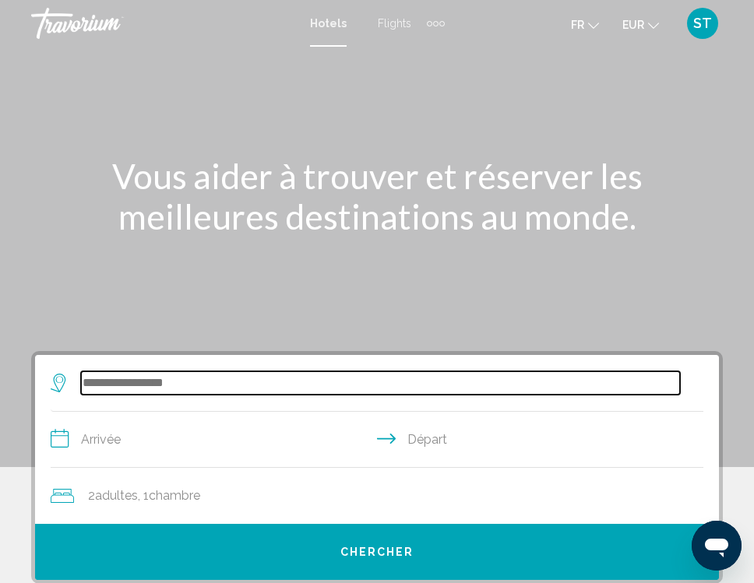
click at [222, 381] on input "Search widget" at bounding box center [380, 382] width 599 height 23
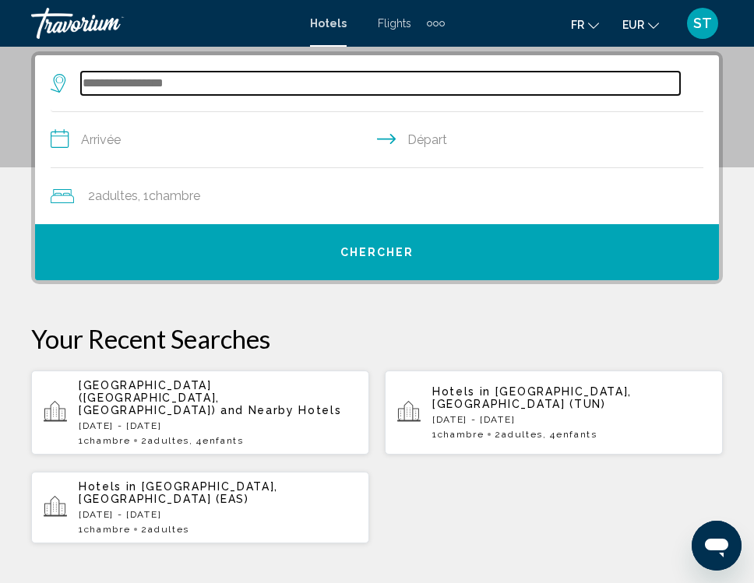
scroll to position [301, 0]
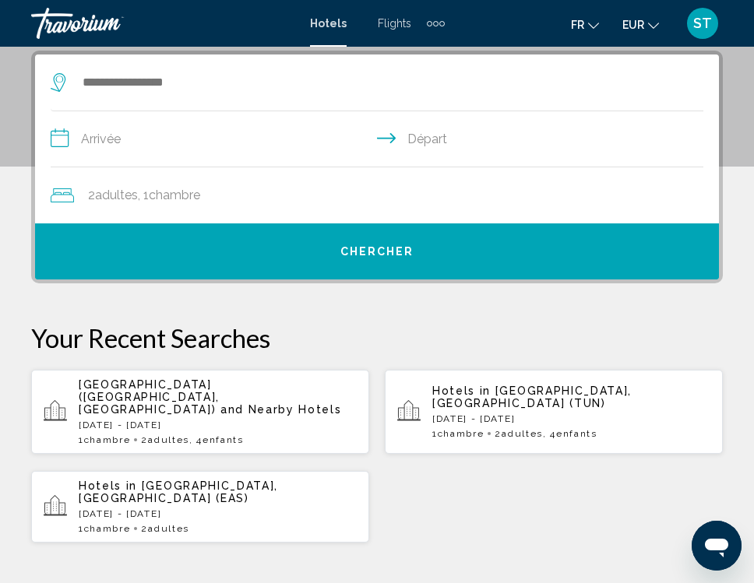
click at [435, 26] on div "Extra navigation items" at bounding box center [436, 23] width 18 height 23
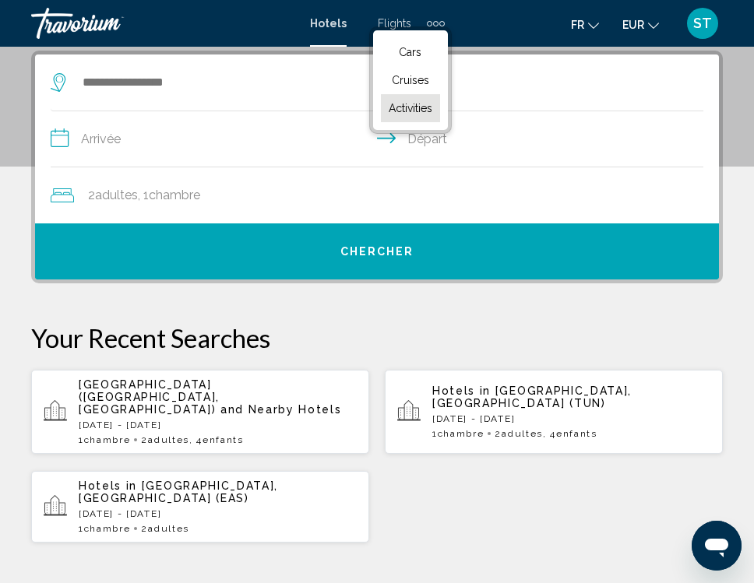
click at [415, 112] on span "Activities" at bounding box center [411, 108] width 44 height 12
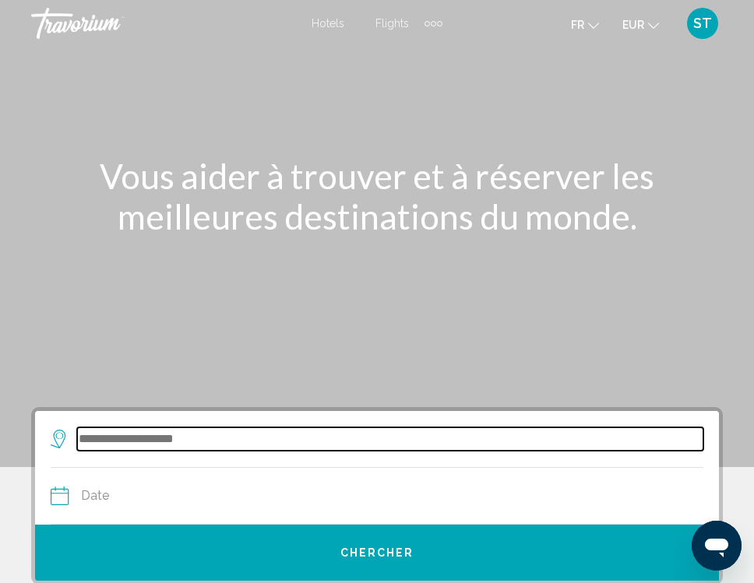
click at [129, 442] on input "Search widget" at bounding box center [390, 439] width 626 height 23
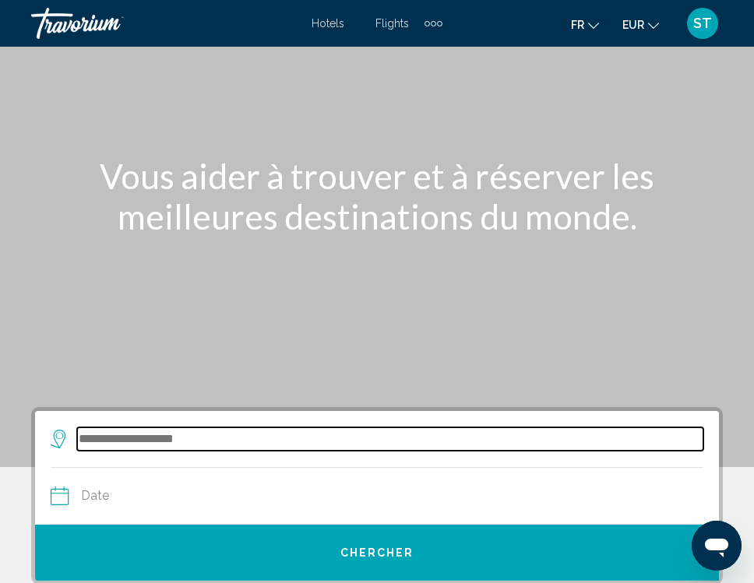
scroll to position [357, 0]
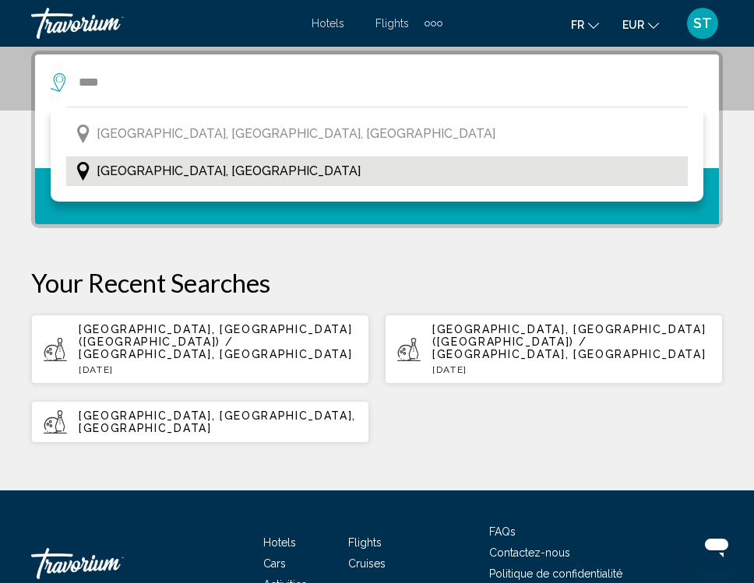
click at [188, 177] on button "[GEOGRAPHIC_DATA], [GEOGRAPHIC_DATA]" at bounding box center [376, 172] width 621 height 30
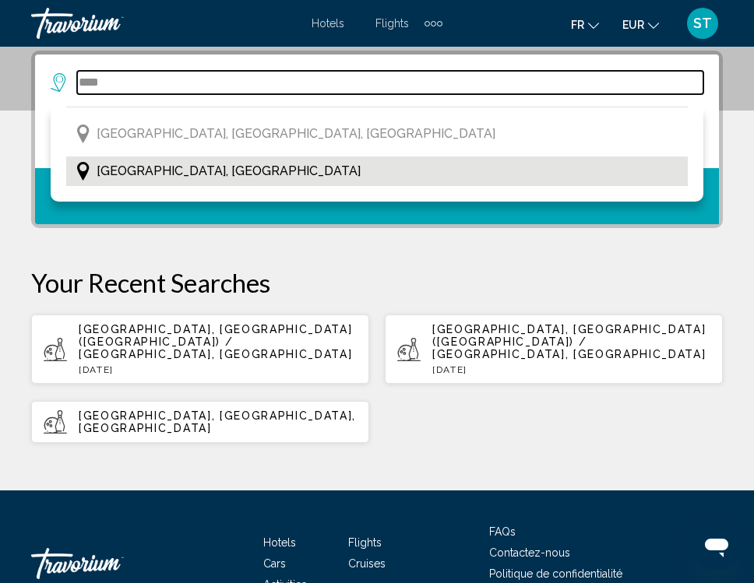
type input "**********"
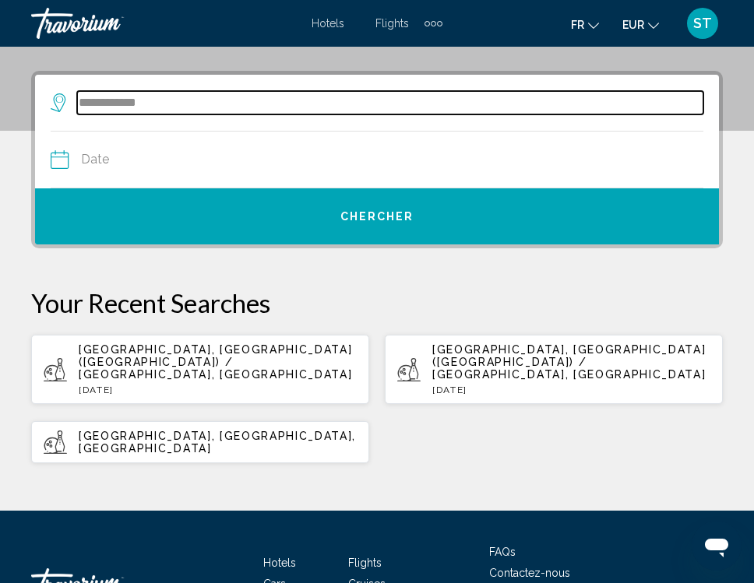
scroll to position [333, 0]
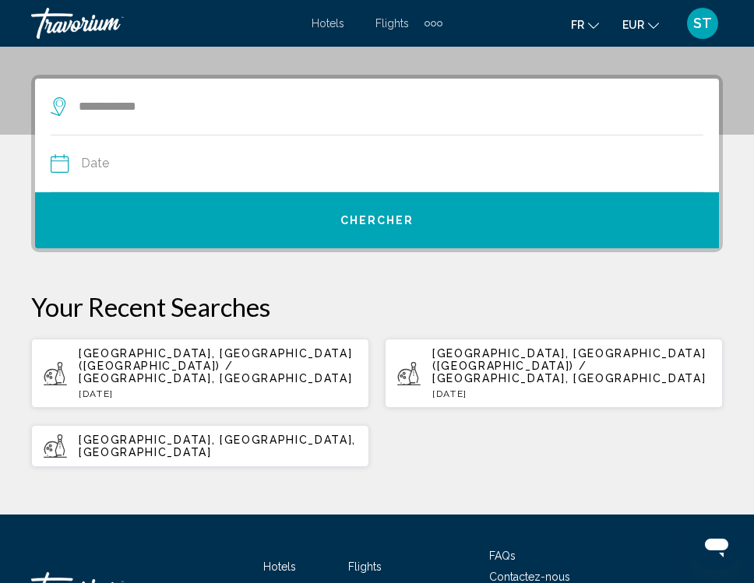
click at [259, 156] on input "Date" at bounding box center [213, 166] width 333 height 61
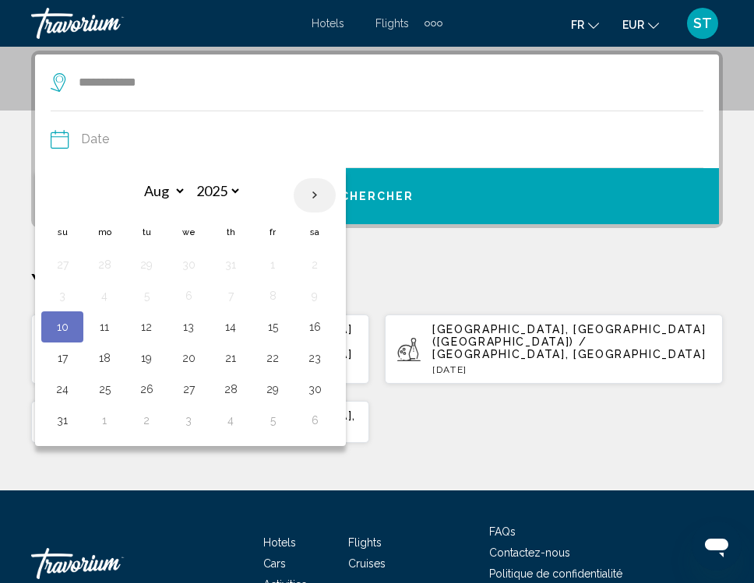
click at [313, 201] on th "Next month" at bounding box center [315, 195] width 42 height 34
select select "*"
click at [192, 263] on button "3" at bounding box center [188, 265] width 25 height 22
type input "**********"
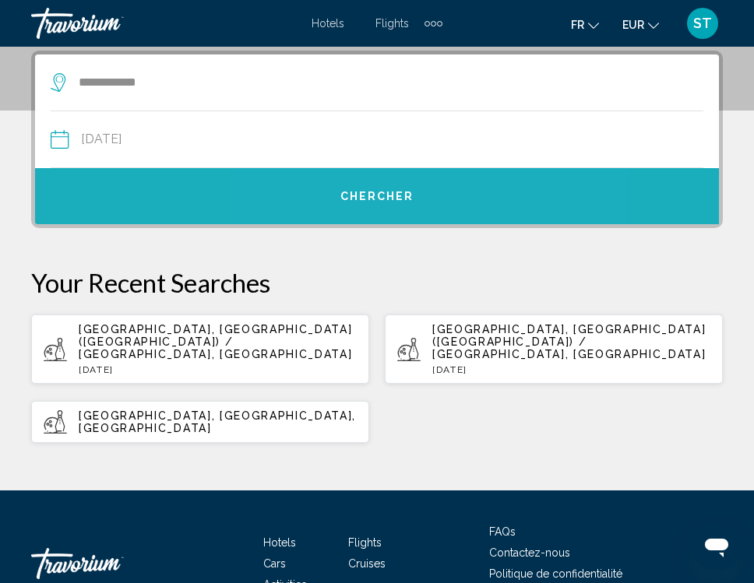
click at [401, 185] on button "Chercher" at bounding box center [377, 196] width 684 height 56
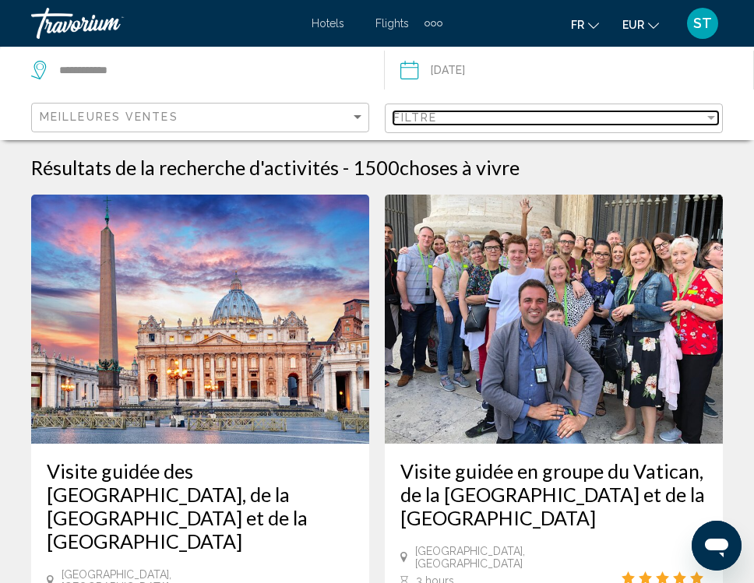
click at [604, 118] on div "Filtre" at bounding box center [548, 117] width 311 height 12
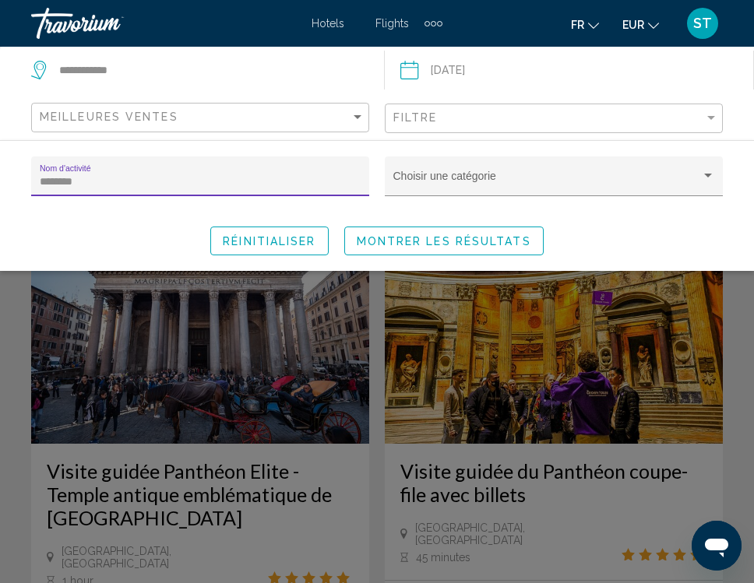
type input "********"
click at [508, 238] on span "Montrer les résultats" at bounding box center [444, 241] width 174 height 12
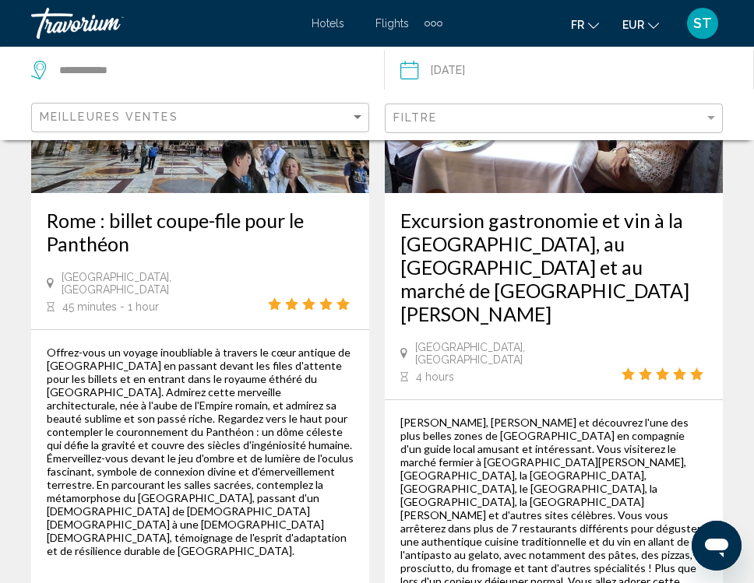
scroll to position [1756, 0]
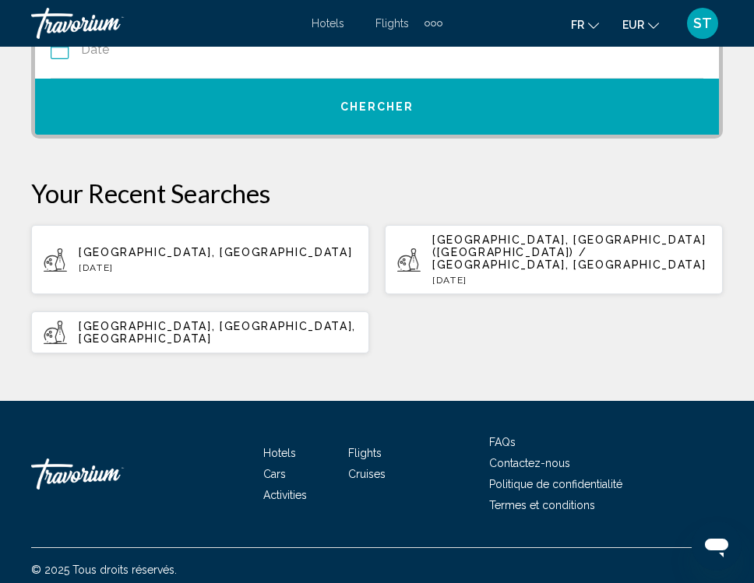
scroll to position [445, 0]
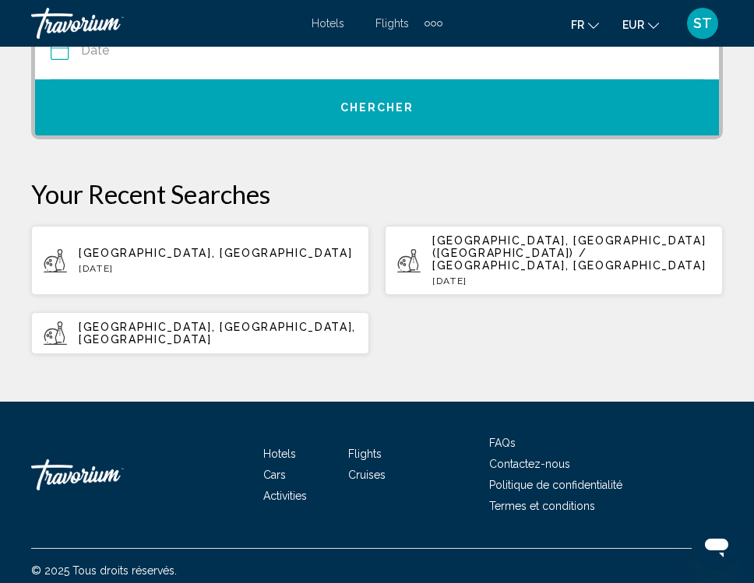
click at [255, 263] on p "[DATE]" at bounding box center [218, 268] width 278 height 11
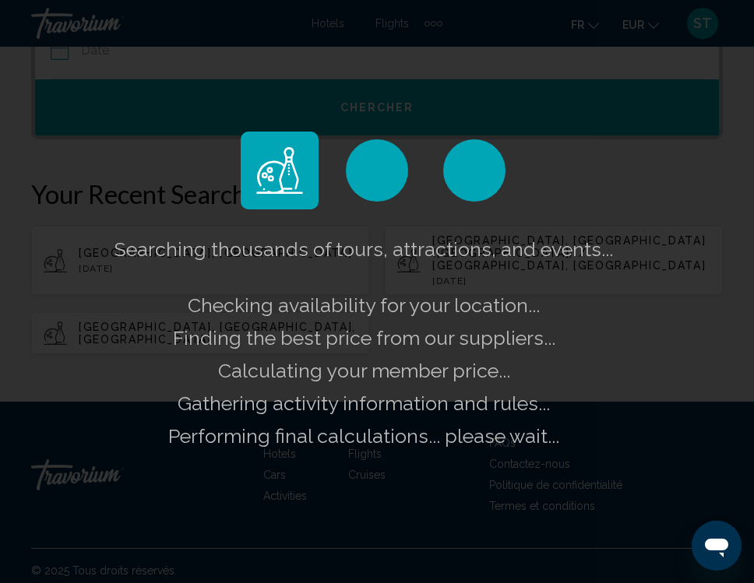
type input "**********"
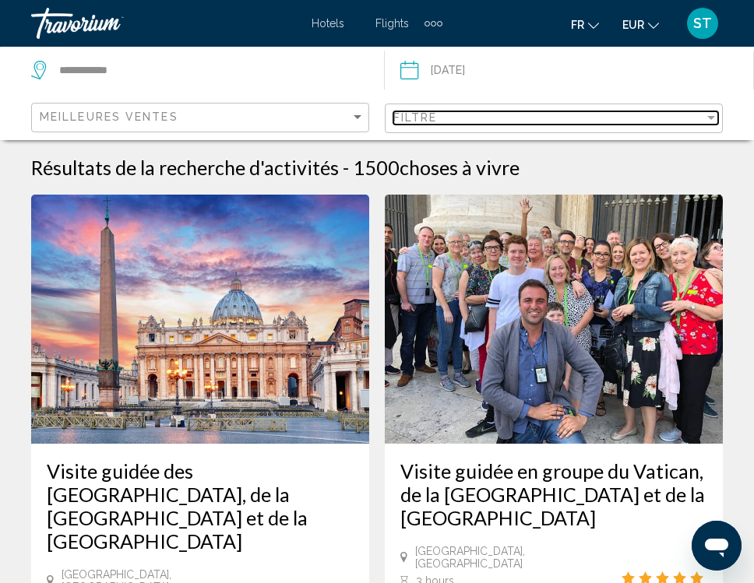
click at [434, 121] on span "Filtre" at bounding box center [415, 117] width 44 height 12
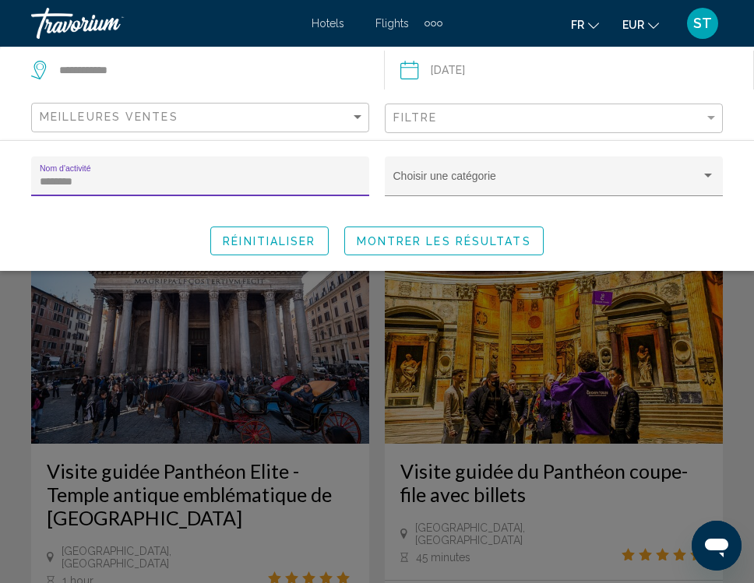
type input "********"
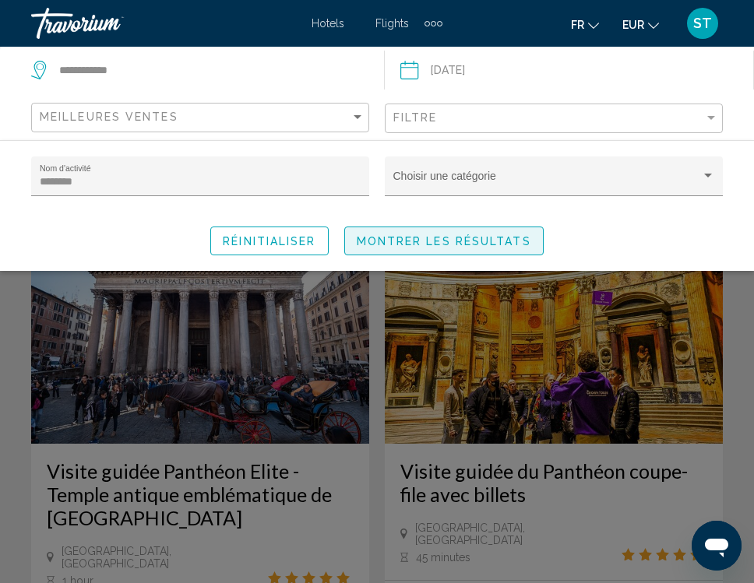
click at [502, 248] on span "Montrer les résultats" at bounding box center [444, 241] width 174 height 12
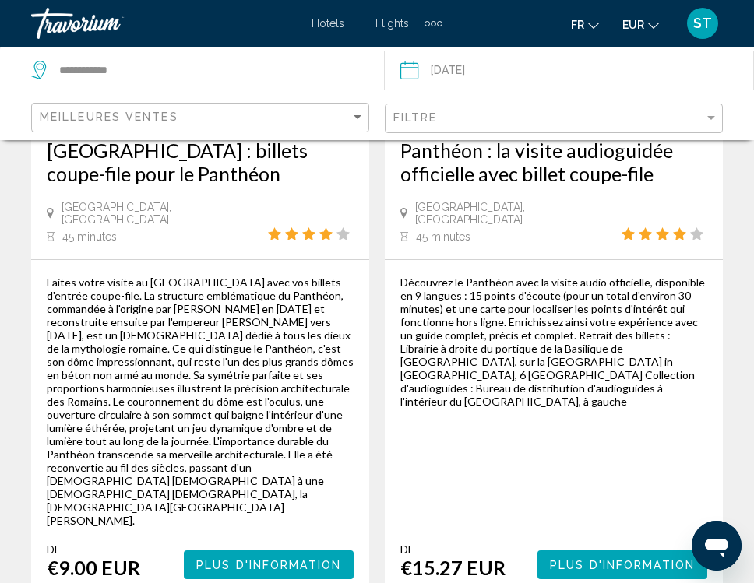
scroll to position [1077, 0]
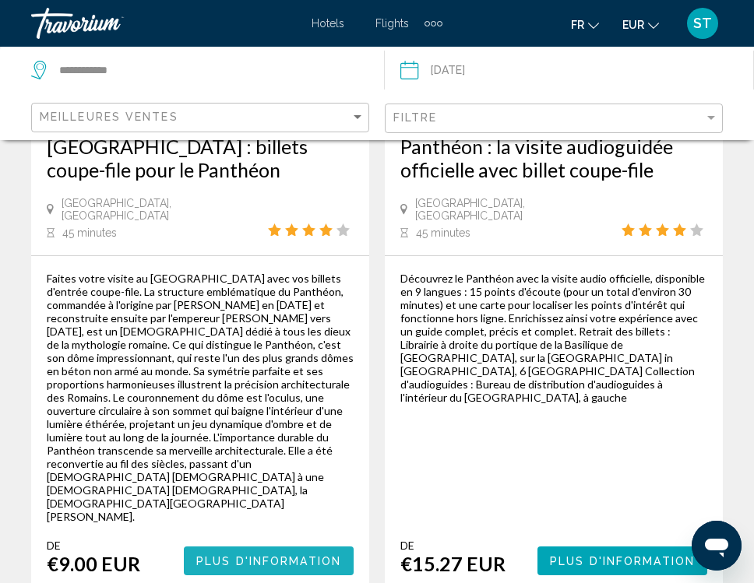
click at [326, 555] on span "Plus d'information" at bounding box center [268, 561] width 145 height 12
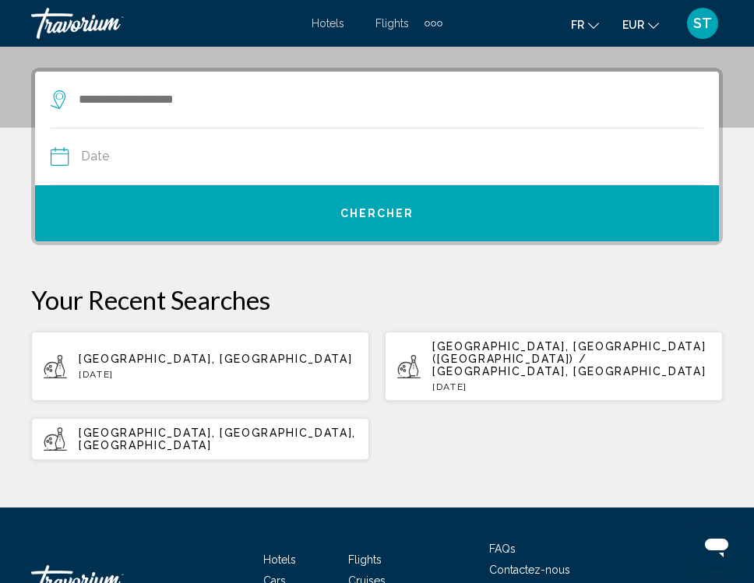
scroll to position [340, 0]
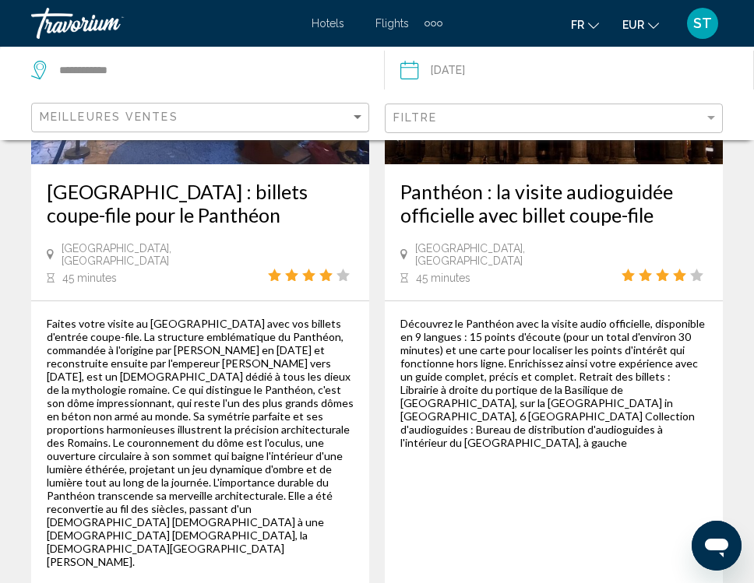
scroll to position [1033, 0]
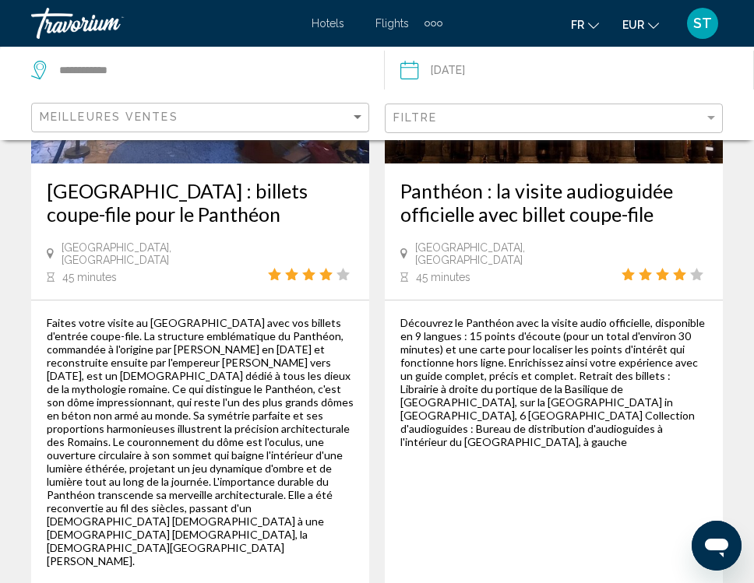
click at [273, 369] on div "Faites votre visite au [GEOGRAPHIC_DATA] avec vos billets d'entrée coupe-file. …" at bounding box center [200, 442] width 307 height 252
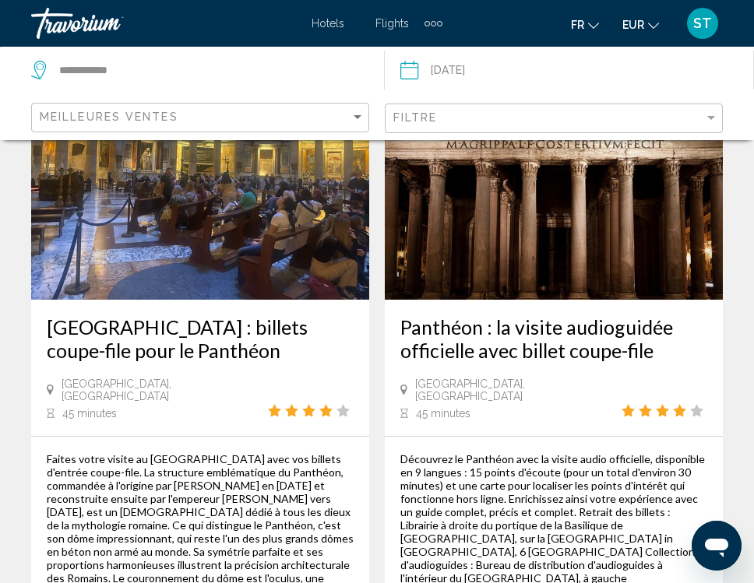
scroll to position [884, 0]
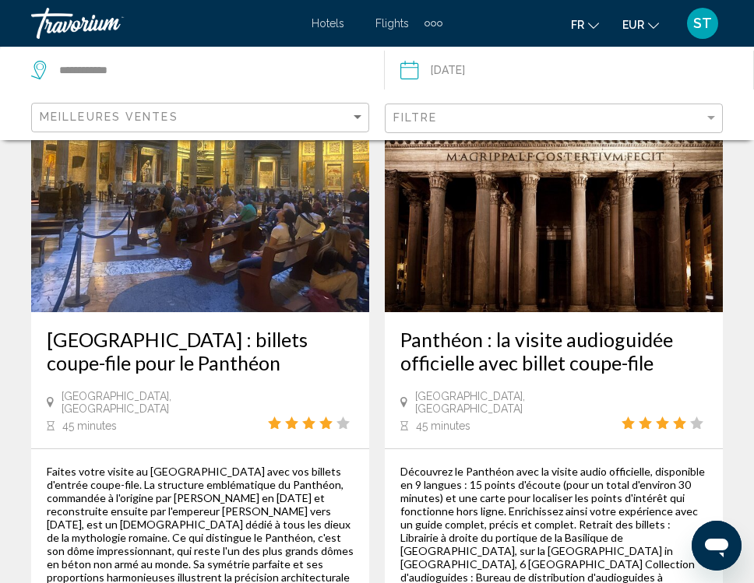
click at [256, 328] on h3 "[GEOGRAPHIC_DATA] : billets coupe-file pour le Panthéon" at bounding box center [200, 351] width 307 height 47
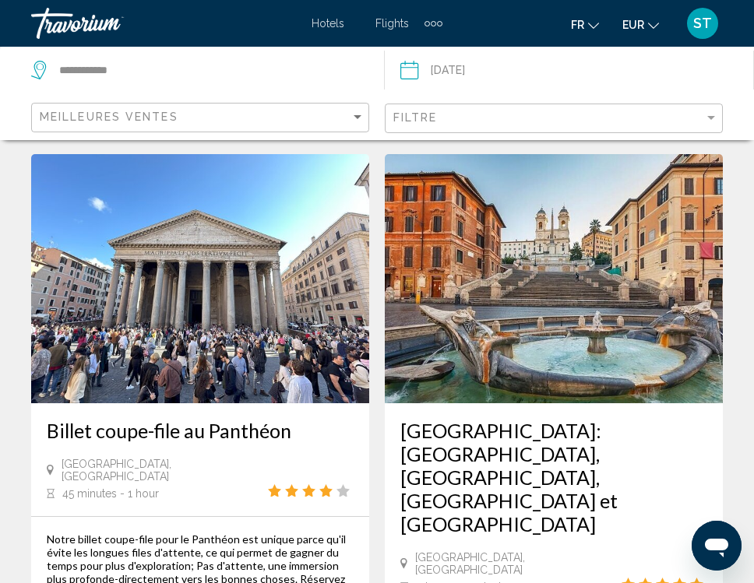
scroll to position [2322, 0]
